Goal: Task Accomplishment & Management: Complete application form

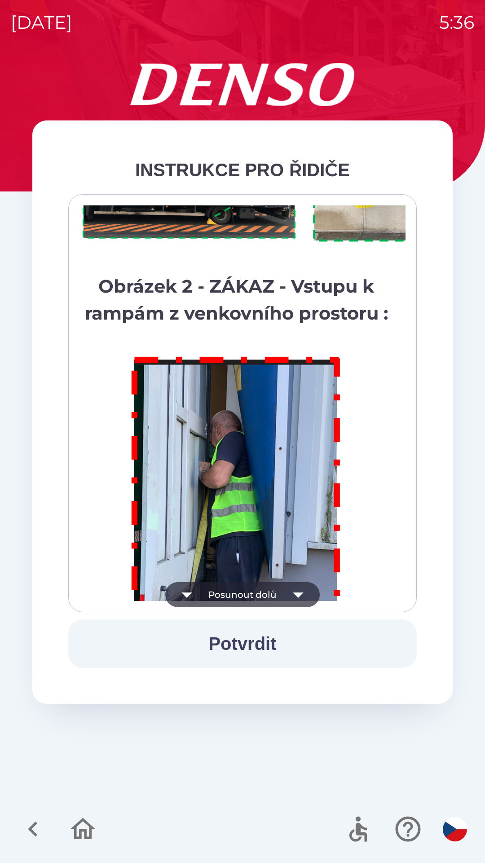
scroll to position [5052, 0]
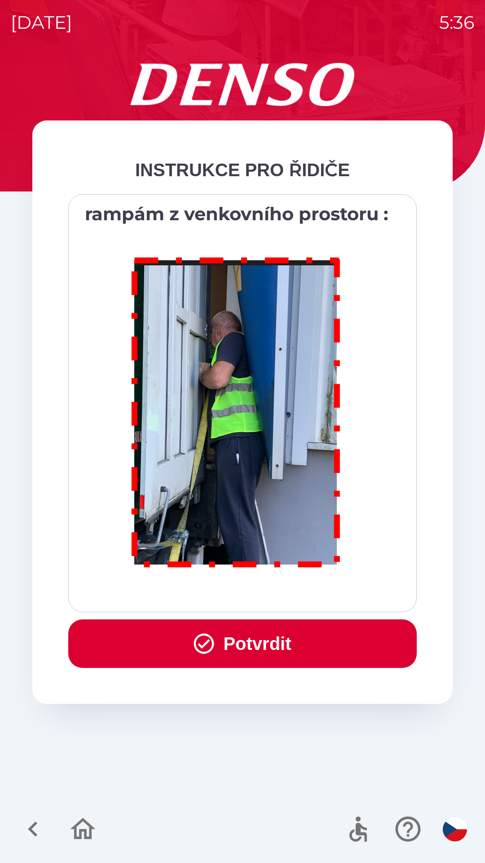
click at [221, 641] on button "Potvrdit" at bounding box center [242, 643] width 349 height 49
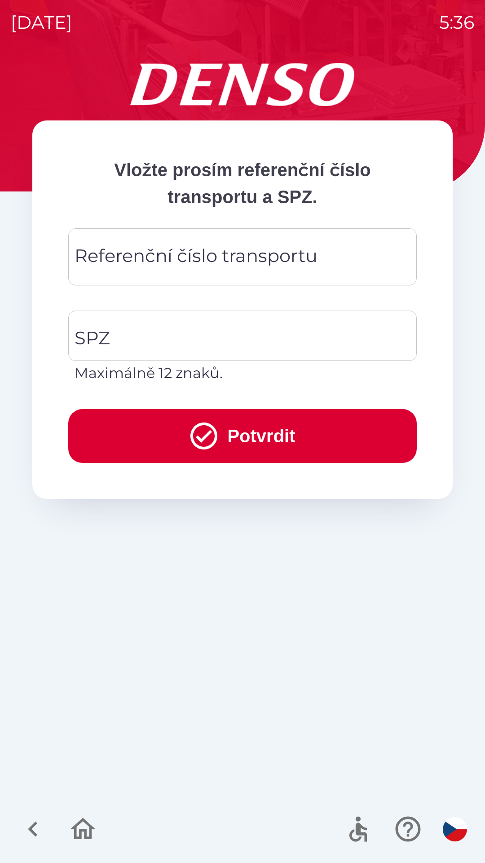
click at [137, 254] on div "Referenční číslo transportu Referenční číslo transportu" at bounding box center [242, 256] width 349 height 57
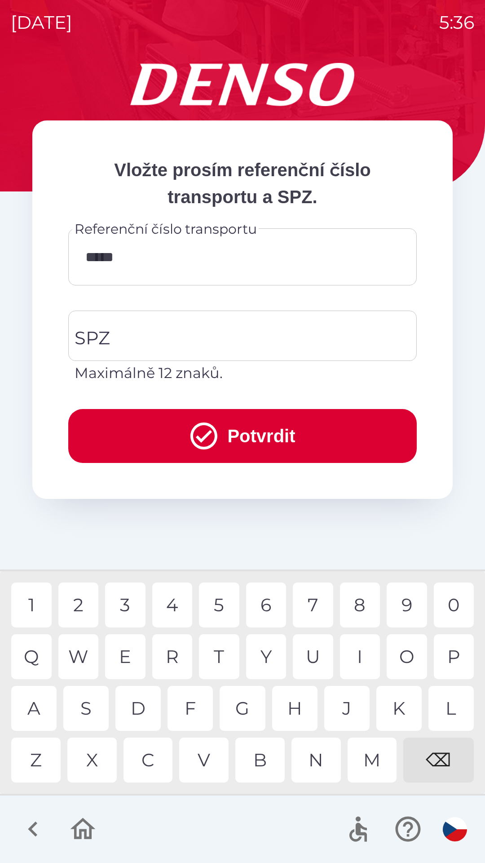
type input "******"
click at [40, 601] on div "1" at bounding box center [31, 605] width 40 height 45
click at [134, 333] on input "SPZ" at bounding box center [235, 336] width 327 height 42
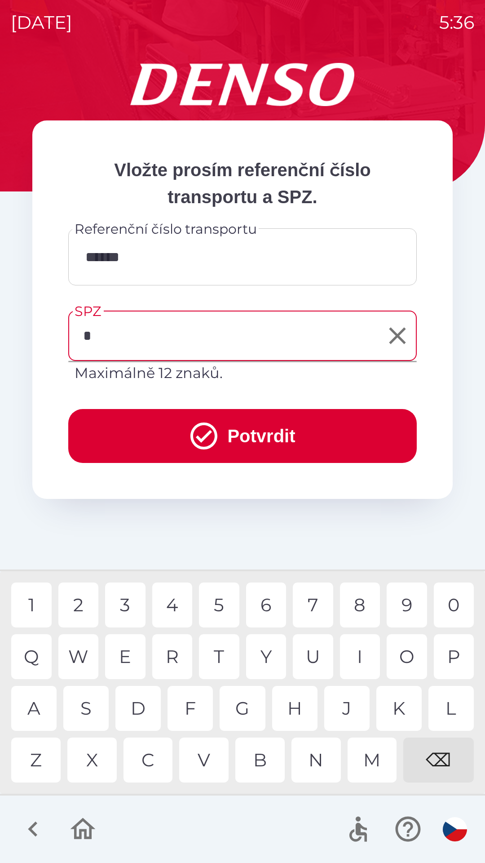
click at [179, 608] on div "4" at bounding box center [172, 605] width 40 height 45
click at [97, 712] on div "S" at bounding box center [85, 708] width 45 height 45
click at [125, 600] on div "3" at bounding box center [125, 605] width 40 height 45
type input "*******"
click at [157, 438] on button "Potvrdit" at bounding box center [242, 436] width 349 height 54
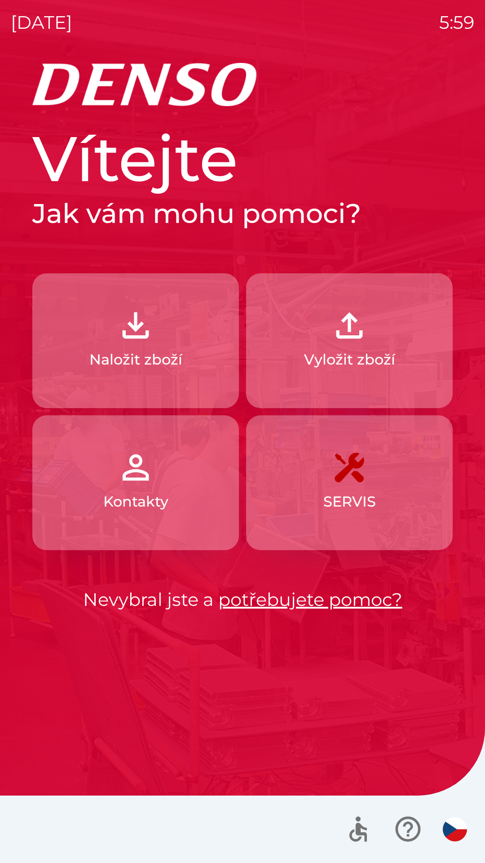
click at [366, 341] on img "button" at bounding box center [350, 326] width 40 height 40
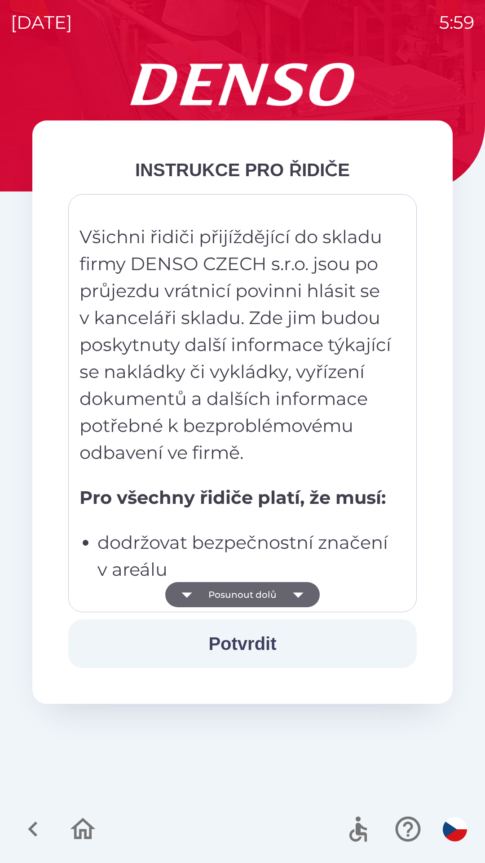
click at [257, 637] on button "Potvrdit" at bounding box center [242, 643] width 349 height 49
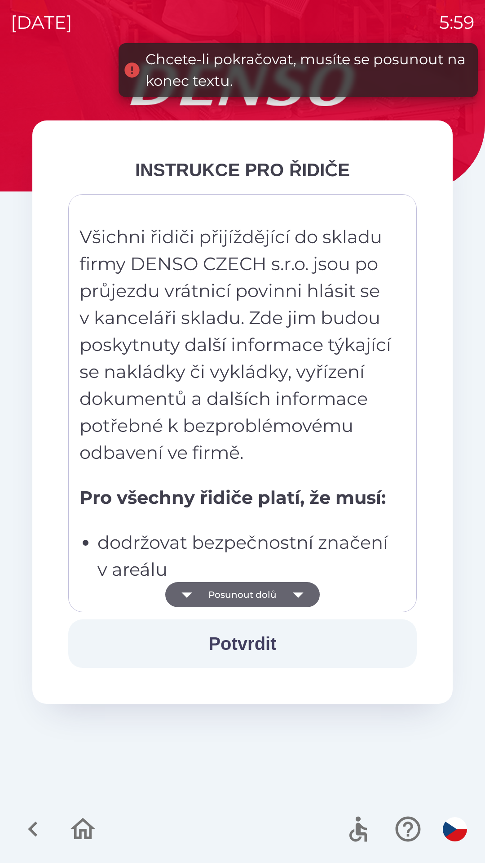
click at [302, 595] on icon "button" at bounding box center [298, 594] width 25 height 25
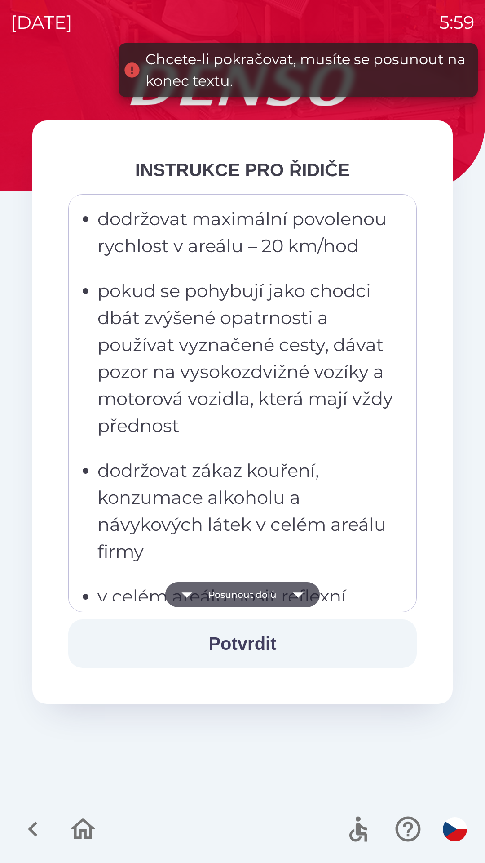
click at [303, 595] on icon "button" at bounding box center [298, 594] width 25 height 25
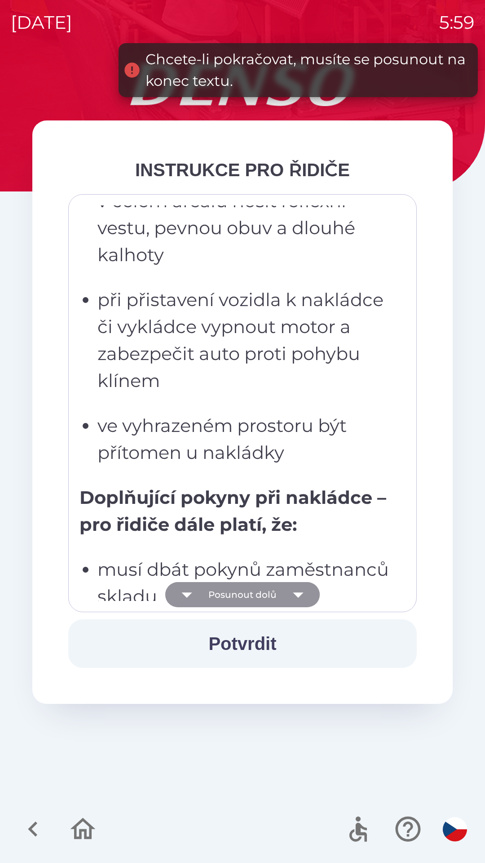
click at [299, 594] on icon "button" at bounding box center [298, 594] width 10 height 5
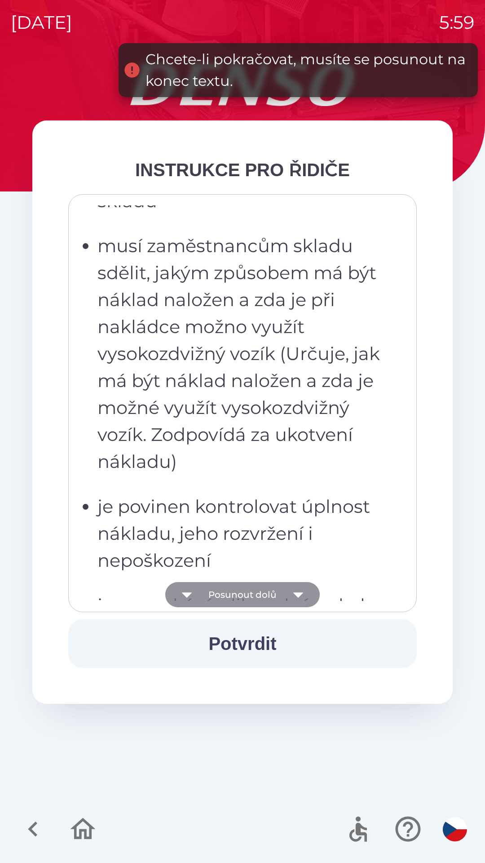
click at [300, 592] on icon "button" at bounding box center [298, 594] width 25 height 25
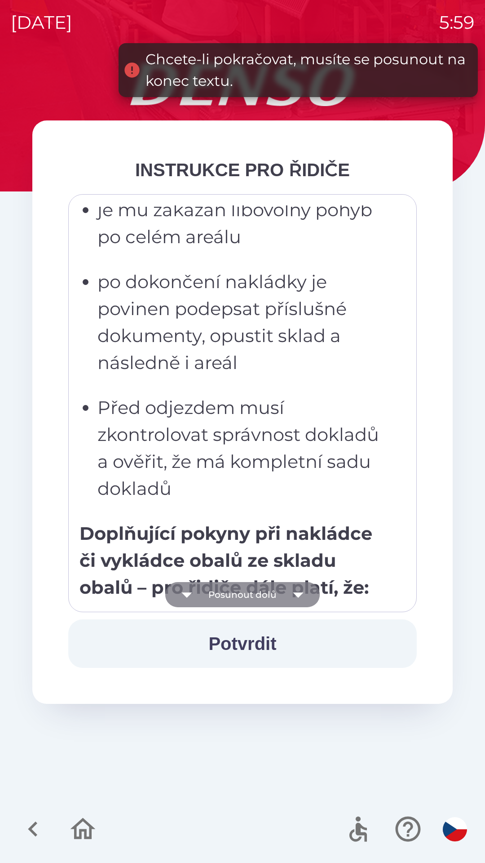
click at [300, 596] on icon "button" at bounding box center [298, 594] width 25 height 25
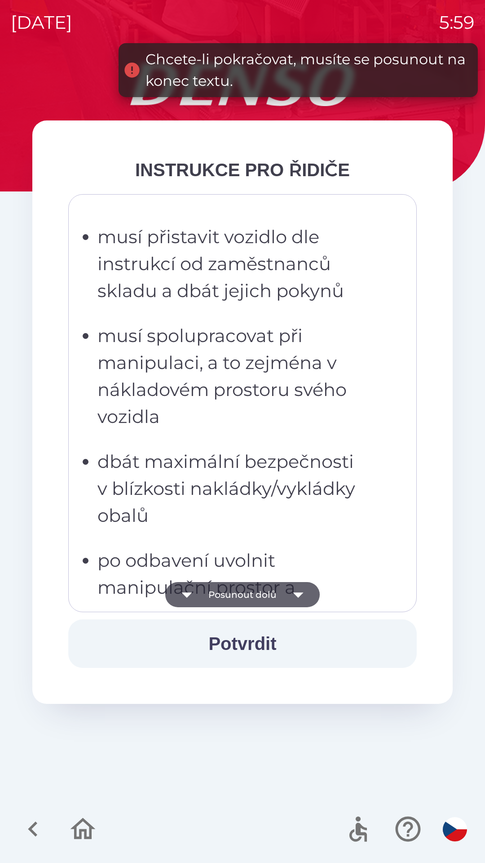
click at [300, 592] on icon "button" at bounding box center [298, 594] width 25 height 25
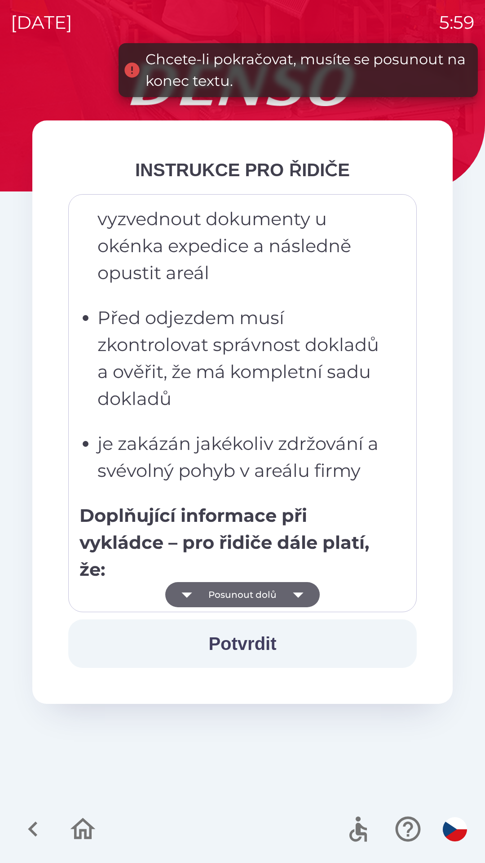
click at [307, 593] on icon "button" at bounding box center [298, 594] width 25 height 25
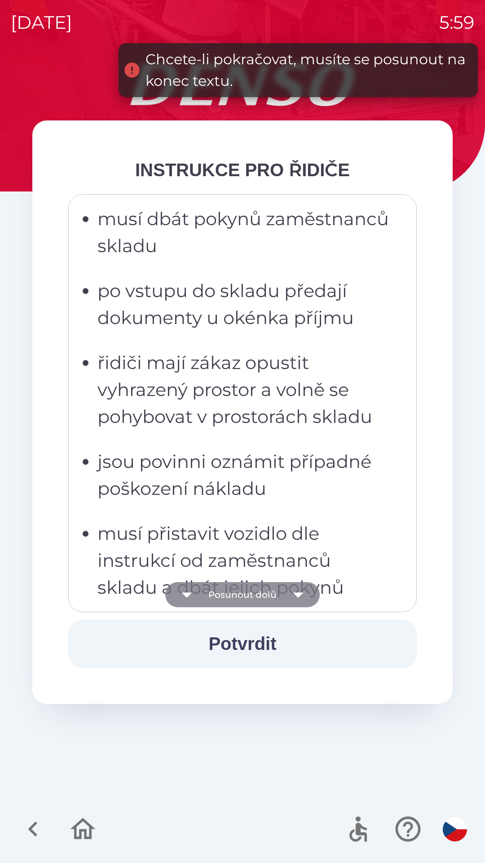
click at [304, 597] on icon "button" at bounding box center [298, 594] width 25 height 25
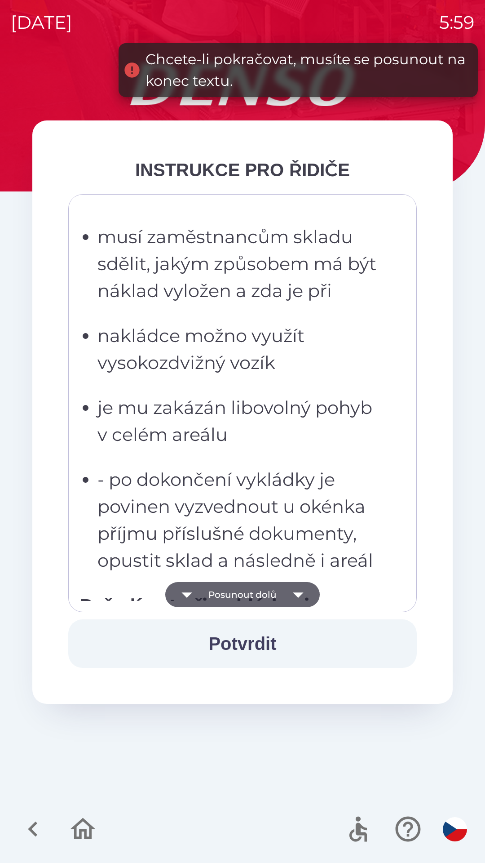
click at [298, 599] on icon "button" at bounding box center [298, 594] width 25 height 25
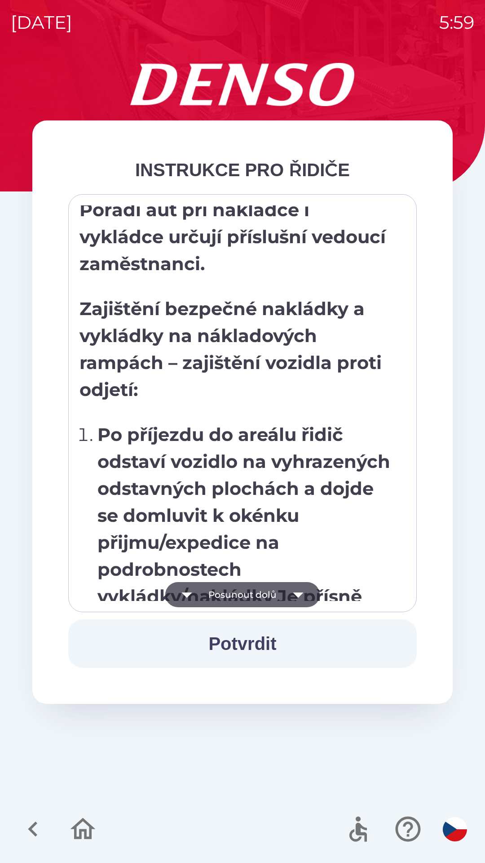
click at [301, 599] on icon "button" at bounding box center [298, 594] width 25 height 25
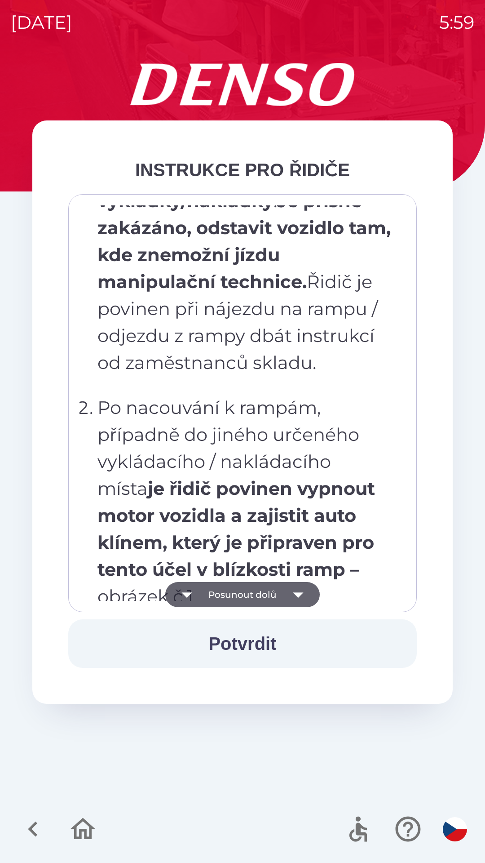
click at [301, 592] on icon "button" at bounding box center [298, 594] width 25 height 25
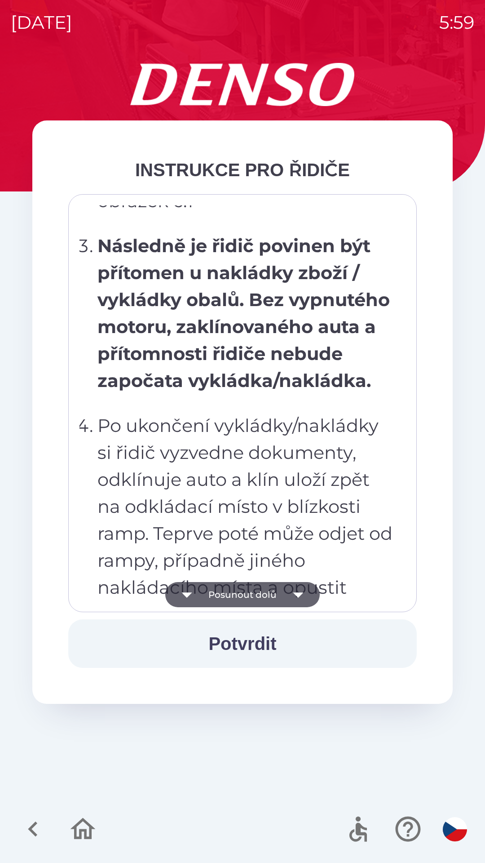
click at [306, 595] on icon "button" at bounding box center [298, 594] width 25 height 25
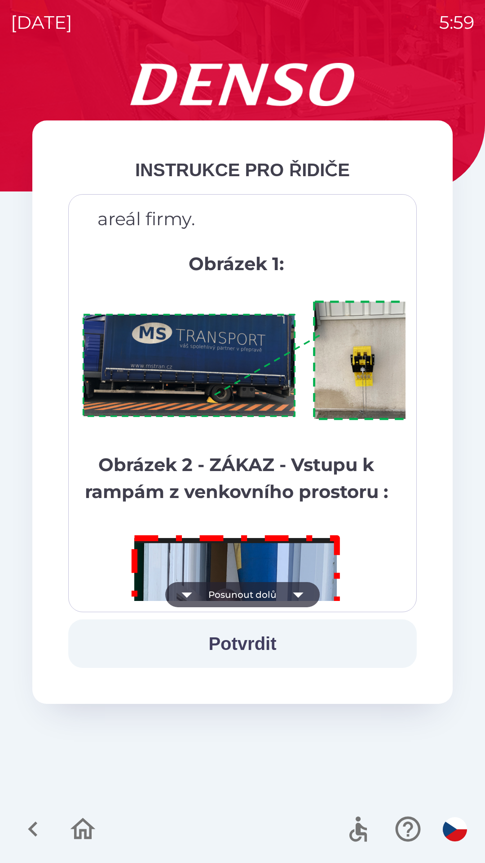
click at [305, 592] on icon "button" at bounding box center [298, 594] width 25 height 25
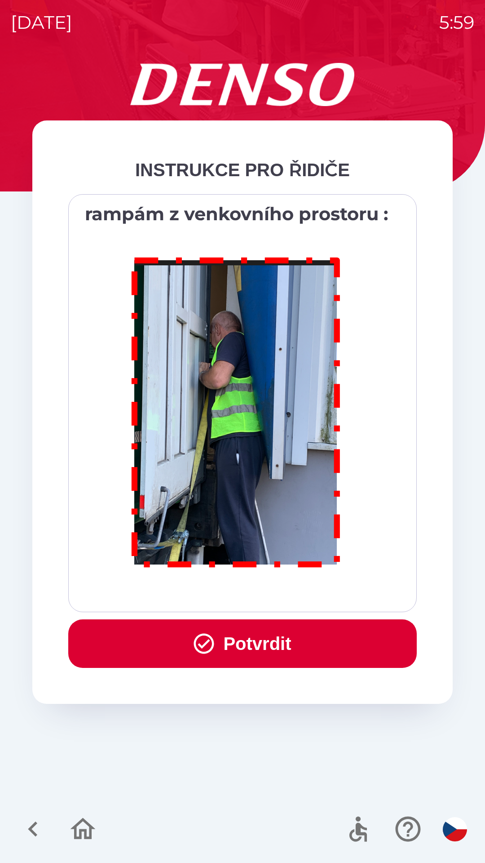
click at [285, 648] on button "Potvrdit" at bounding box center [242, 643] width 349 height 49
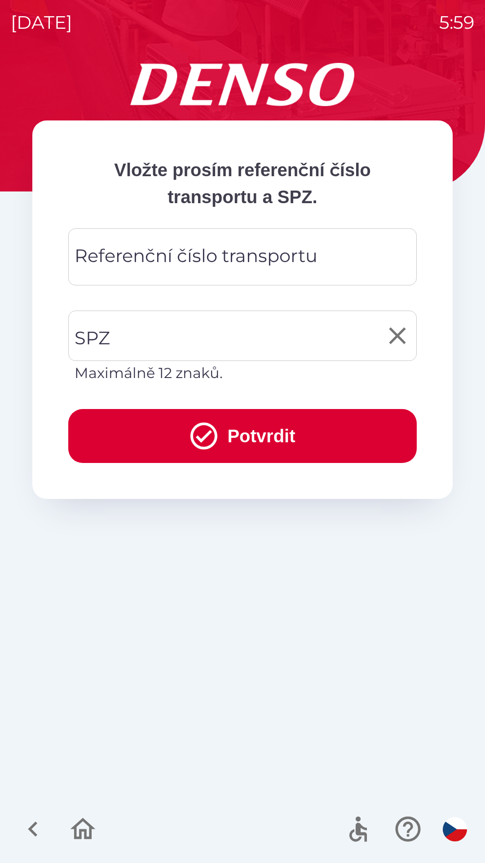
click at [157, 332] on input "SPZ" at bounding box center [235, 336] width 327 height 42
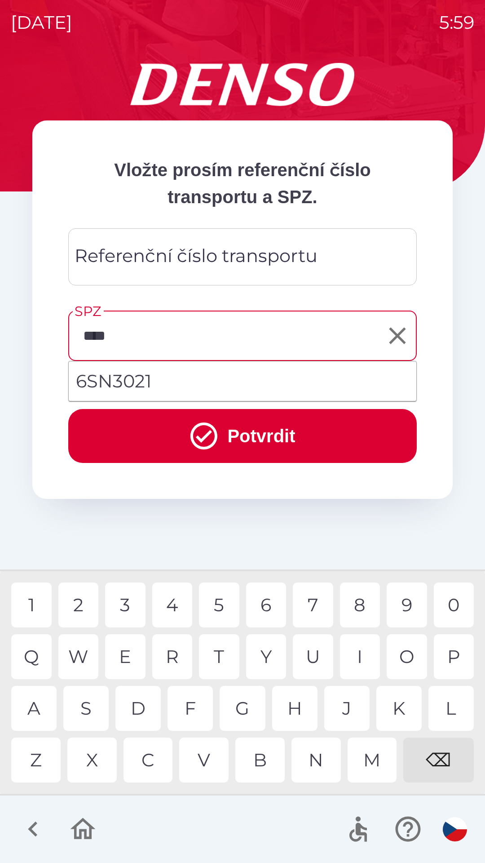
click at [127, 605] on div "3" at bounding box center [125, 605] width 40 height 45
click at [85, 603] on div "2" at bounding box center [78, 605] width 40 height 45
type input "*******"
click at [31, 601] on div "1" at bounding box center [31, 605] width 40 height 45
click at [269, 443] on button "Potvrdit" at bounding box center [242, 436] width 349 height 54
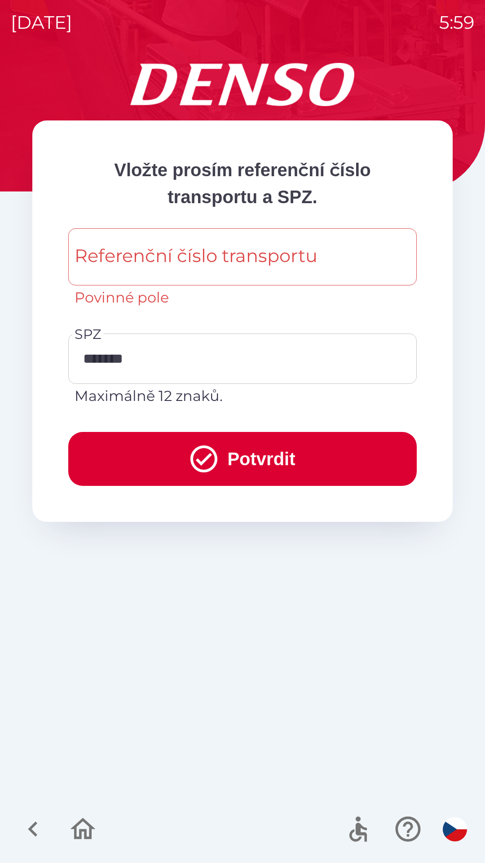
click at [237, 265] on div "Referenční číslo transportu Referenční číslo transportu Povinné pole" at bounding box center [242, 268] width 349 height 80
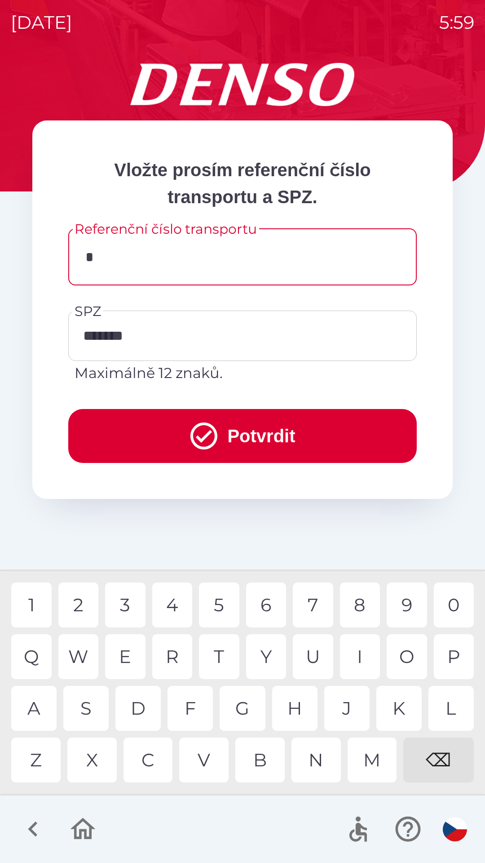
click at [89, 707] on div "S" at bounding box center [85, 708] width 45 height 45
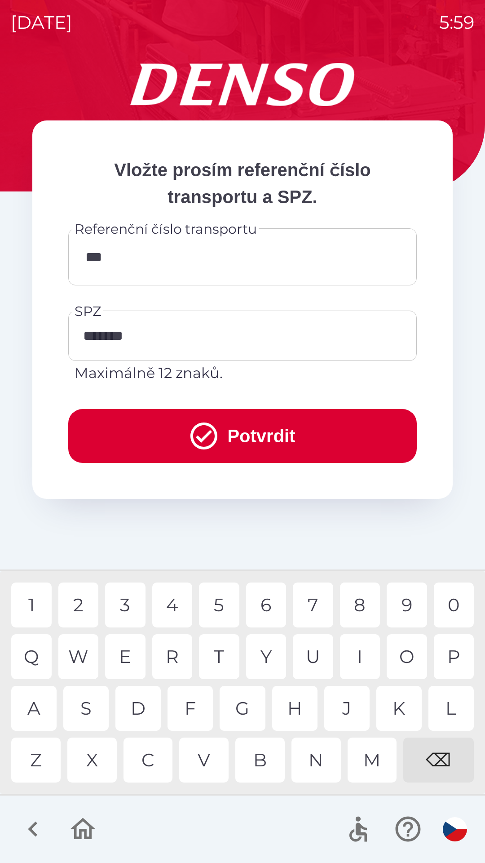
click at [224, 605] on div "5" at bounding box center [219, 605] width 40 height 45
click at [456, 606] on div "0" at bounding box center [454, 605] width 40 height 45
type input "*******"
click at [276, 438] on button "Potvrdit" at bounding box center [242, 436] width 349 height 54
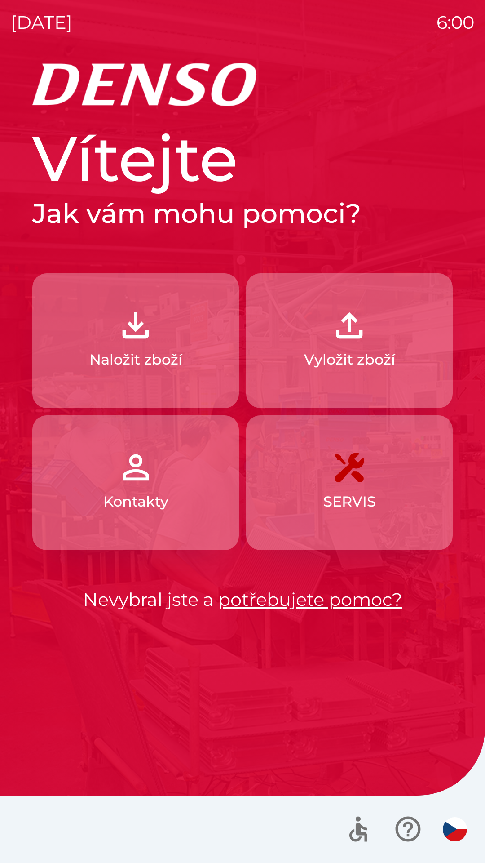
click at [369, 332] on img "button" at bounding box center [350, 326] width 40 height 40
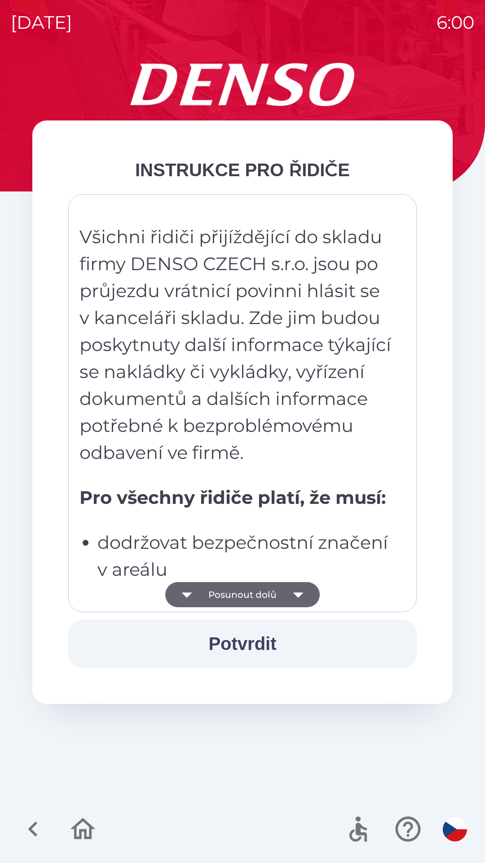
click at [295, 594] on icon "button" at bounding box center [298, 594] width 10 height 5
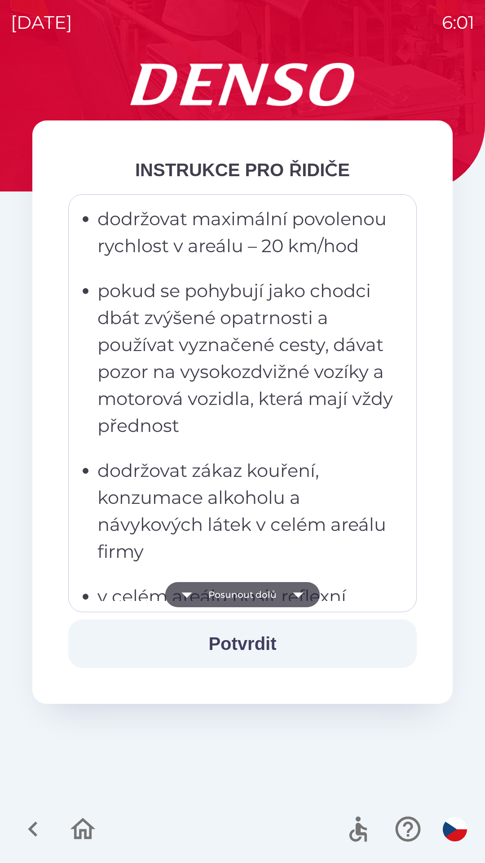
click at [303, 594] on icon "button" at bounding box center [298, 594] width 25 height 25
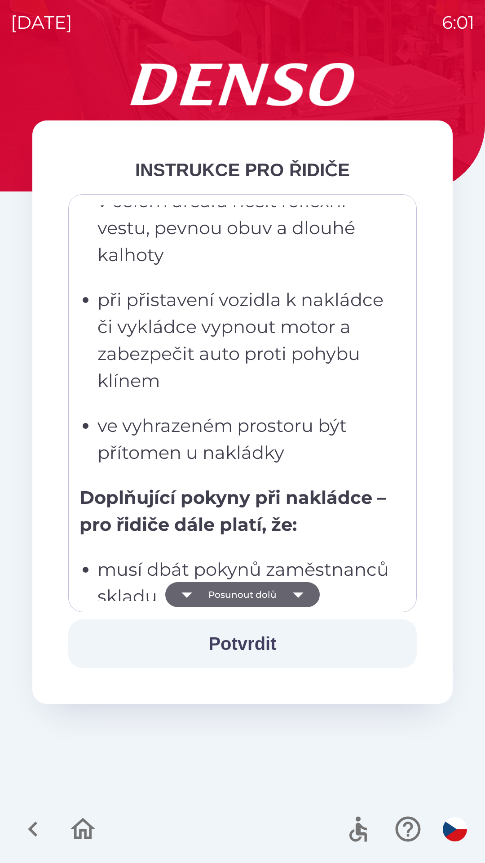
click at [302, 594] on icon "button" at bounding box center [298, 594] width 10 height 5
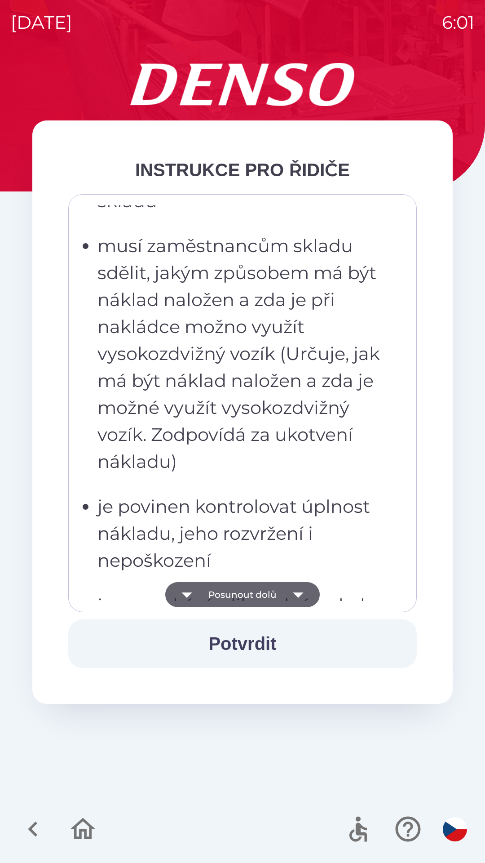
click at [301, 594] on icon "button" at bounding box center [298, 594] width 10 height 5
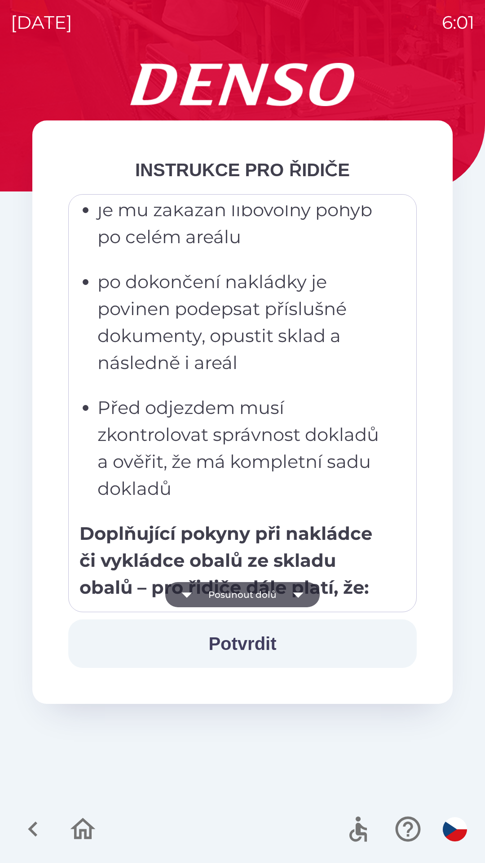
click at [300, 597] on icon "button" at bounding box center [298, 594] width 25 height 25
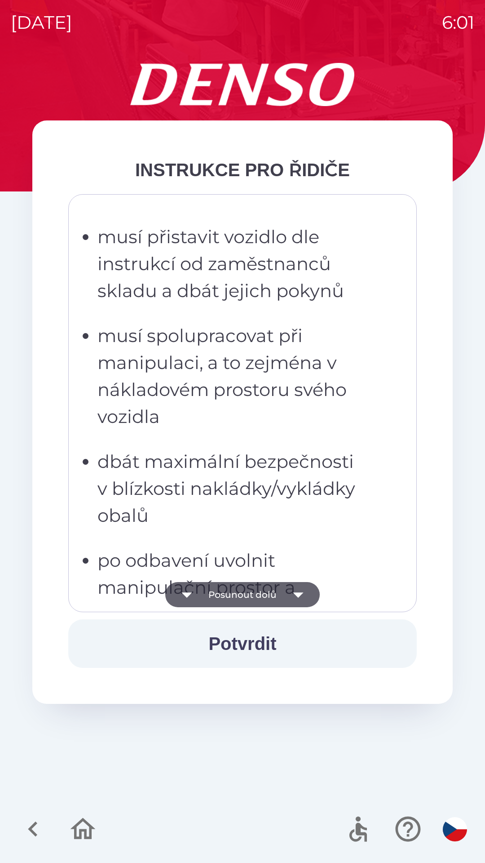
click at [299, 595] on icon "button" at bounding box center [298, 594] width 10 height 5
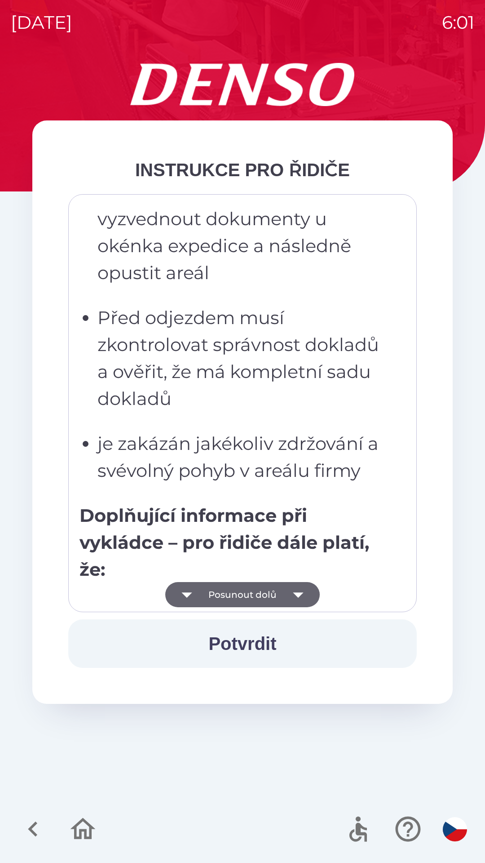
click at [299, 594] on icon "button" at bounding box center [298, 594] width 10 height 5
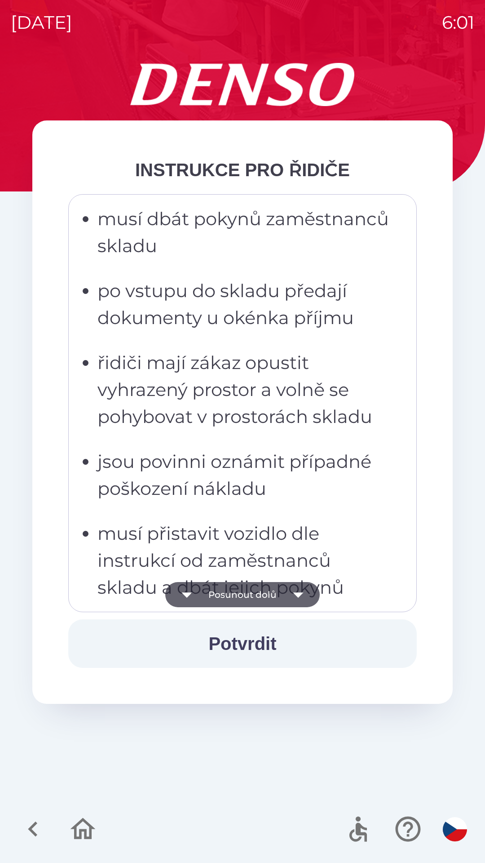
click at [297, 596] on icon "button" at bounding box center [298, 594] width 10 height 5
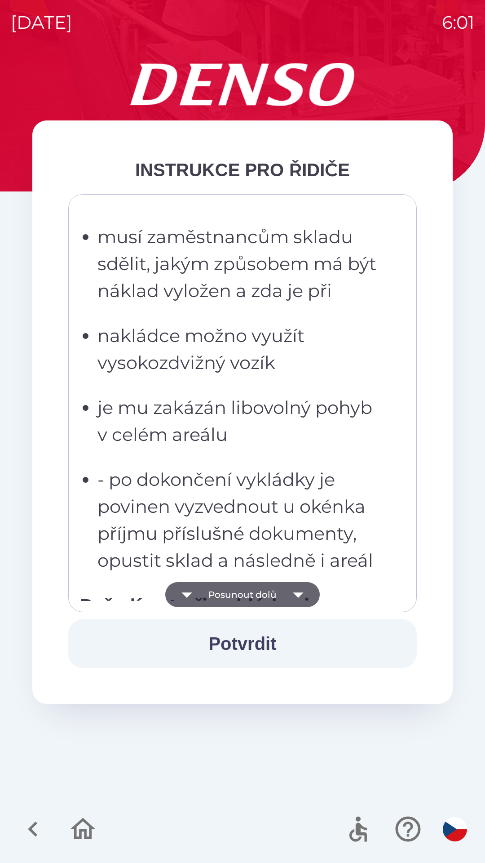
click at [301, 595] on icon "button" at bounding box center [298, 594] width 10 height 5
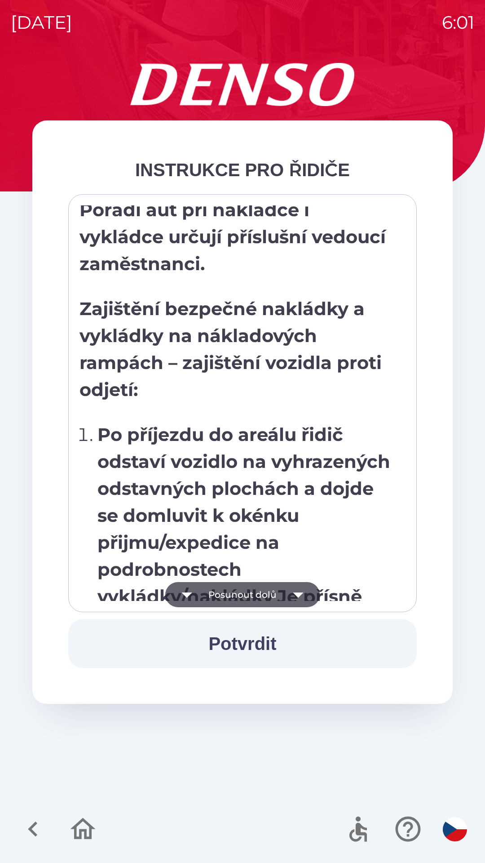
click at [301, 600] on icon "button" at bounding box center [298, 594] width 25 height 25
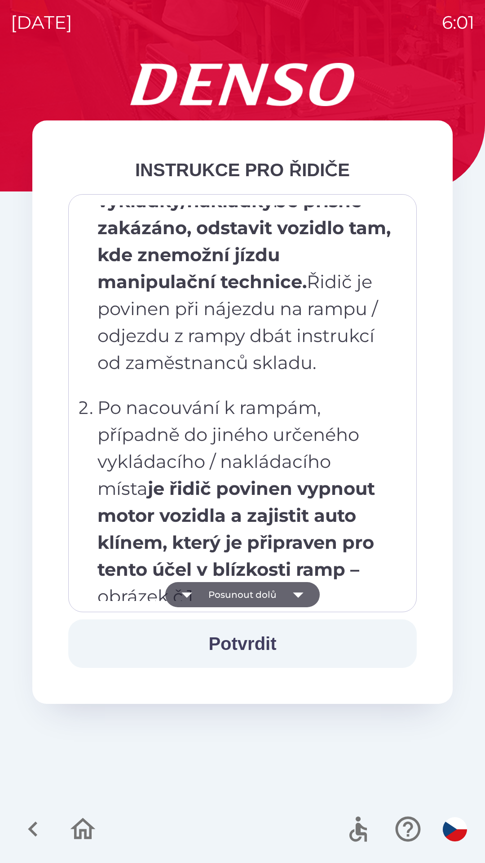
click at [299, 594] on icon "button" at bounding box center [298, 594] width 10 height 5
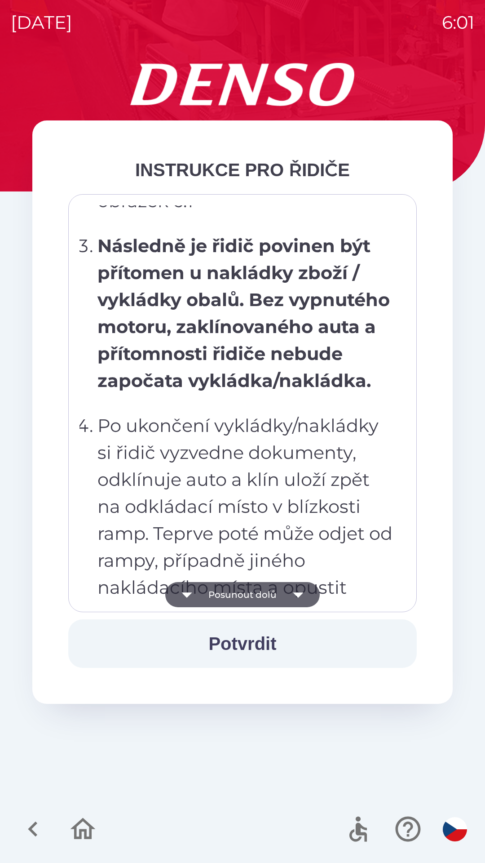
click at [298, 595] on icon "button" at bounding box center [298, 594] width 10 height 5
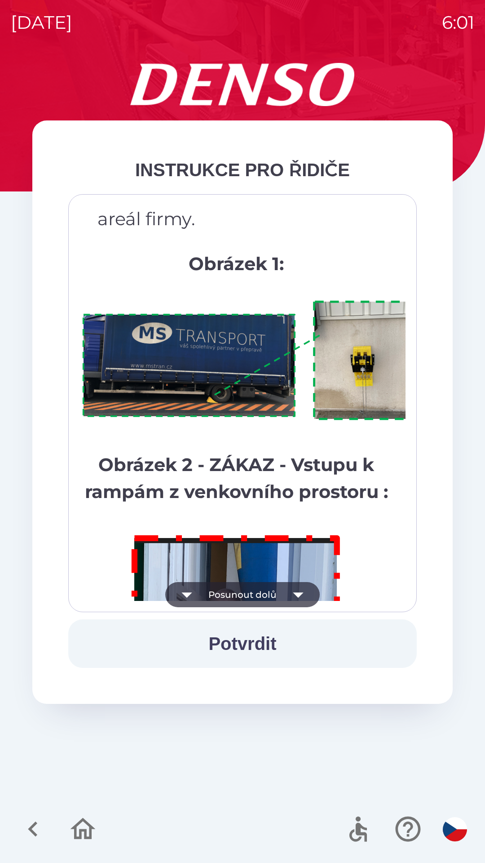
click at [300, 594] on icon "button" at bounding box center [298, 594] width 10 height 5
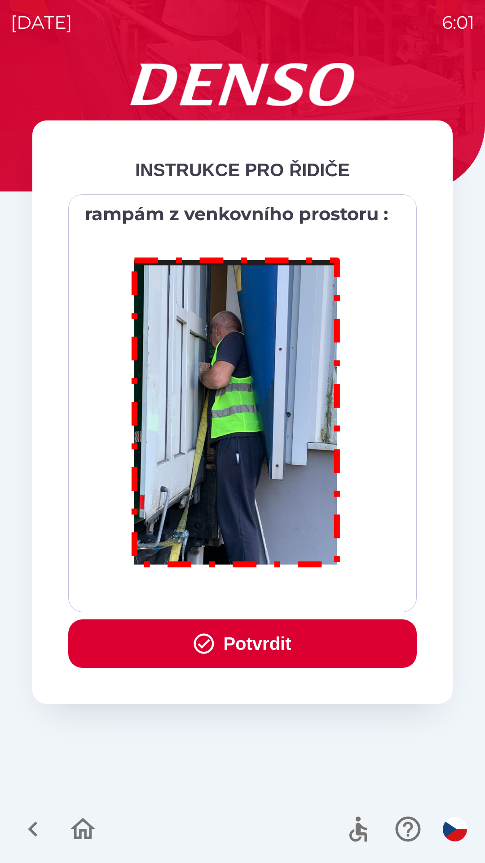
click at [299, 595] on div "Všichni řidiči přijíždějící do skladu firmy DENSO CZECH s.r.o. jsou po průjezdu…" at bounding box center [243, 403] width 326 height 396
click at [280, 646] on button "Potvrdit" at bounding box center [242, 643] width 349 height 49
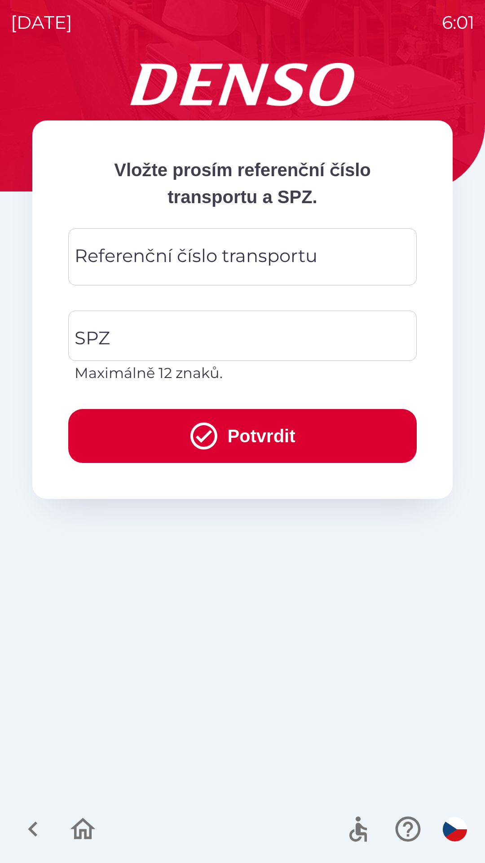
click at [170, 248] on div "Referenční číslo transportu Referenční číslo transportu" at bounding box center [242, 256] width 349 height 57
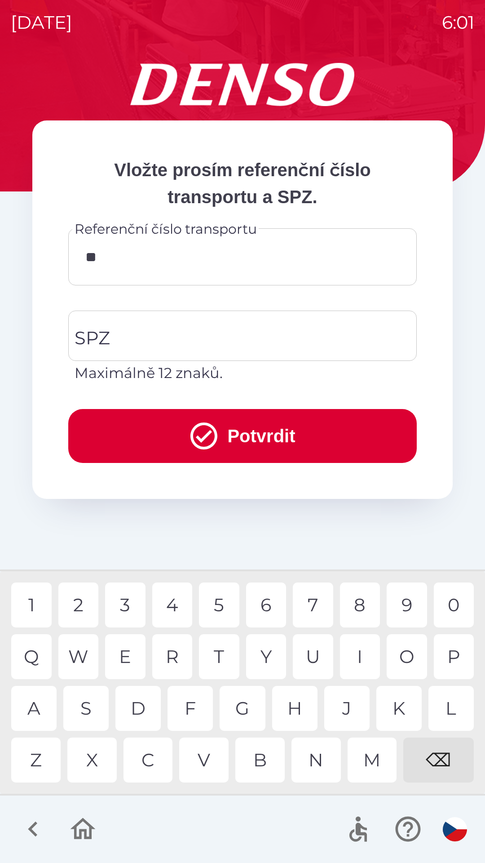
click at [247, 708] on div "G" at bounding box center [242, 708] width 45 height 45
click at [92, 709] on div "S" at bounding box center [85, 708] width 45 height 45
click at [310, 654] on div "U" at bounding box center [313, 656] width 40 height 45
type input "**********"
click at [272, 595] on div "6" at bounding box center [266, 605] width 40 height 45
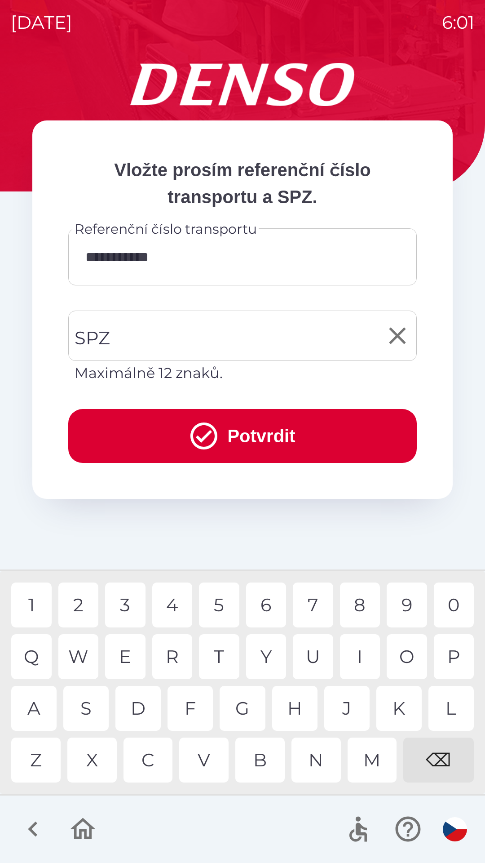
click at [131, 333] on input "SPZ" at bounding box center [235, 336] width 327 height 42
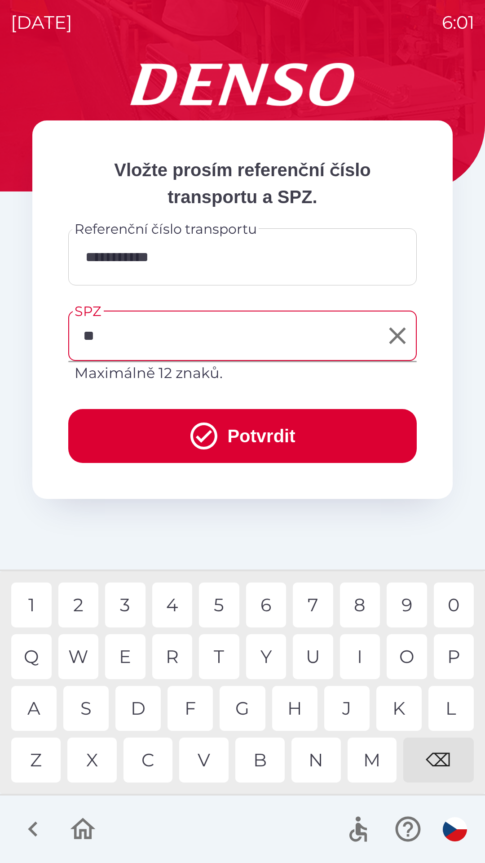
click at [296, 704] on div "H" at bounding box center [294, 708] width 45 height 45
click at [82, 601] on div "2" at bounding box center [78, 605] width 40 height 45
click at [134, 603] on div "3" at bounding box center [125, 605] width 40 height 45
type input "*******"
click at [318, 599] on div "7" at bounding box center [313, 605] width 40 height 45
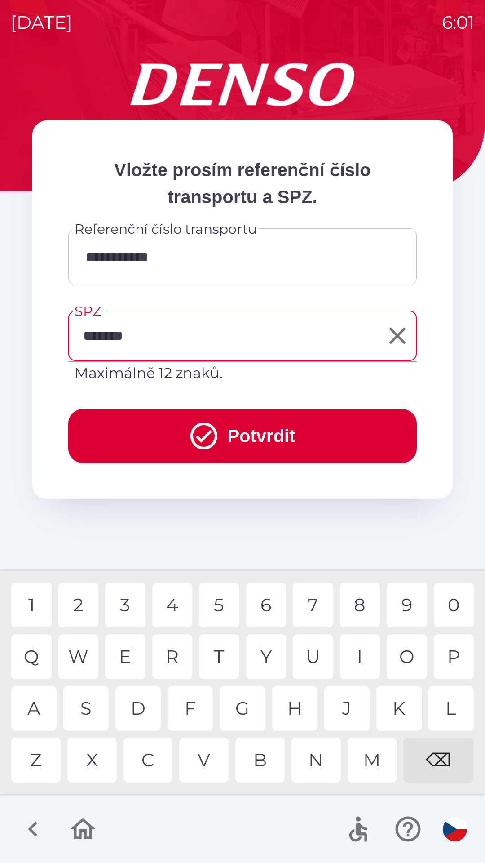
click at [236, 434] on button "Potvrdit" at bounding box center [242, 436] width 349 height 54
